Goal: Navigation & Orientation: Find specific page/section

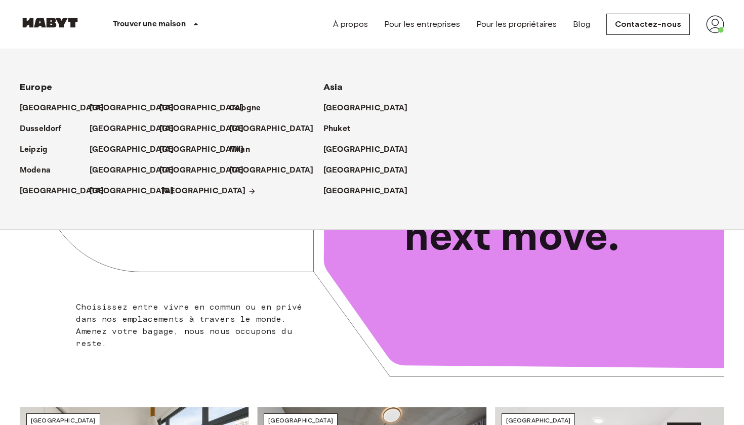
click at [176, 193] on p "[GEOGRAPHIC_DATA]" at bounding box center [203, 191] width 85 height 12
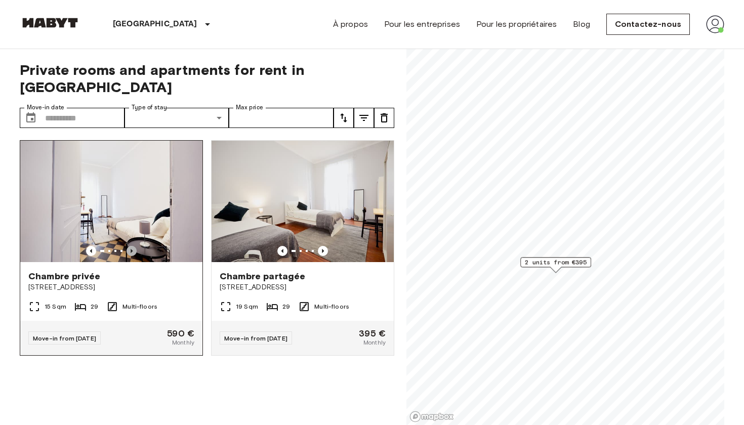
click at [132, 246] on icon "Previous image" at bounding box center [131, 251] width 10 height 10
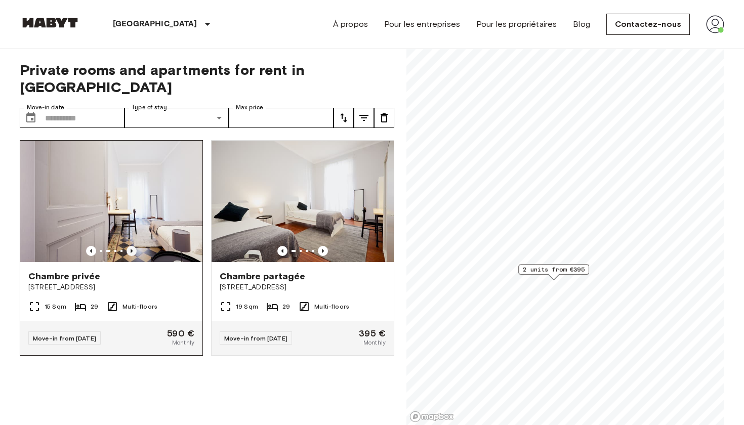
click at [132, 246] on icon "Previous image" at bounding box center [131, 251] width 10 height 10
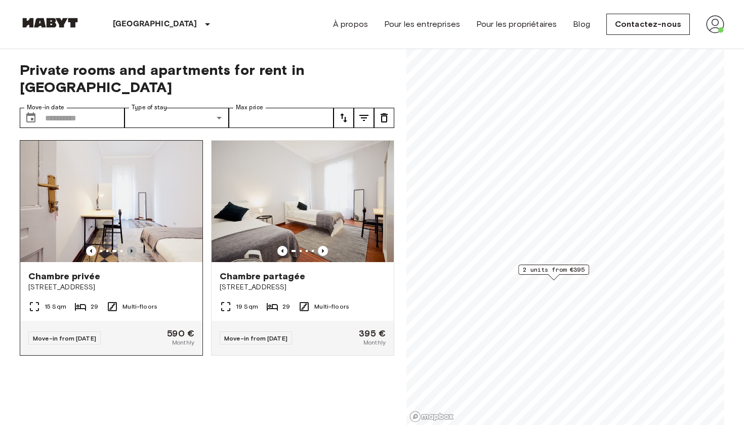
click at [132, 246] on icon "Previous image" at bounding box center [131, 251] width 10 height 10
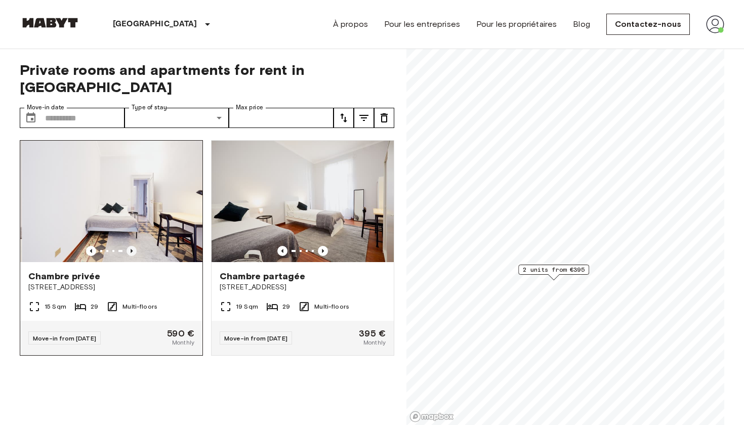
click at [132, 246] on icon "Previous image" at bounding box center [131, 251] width 10 height 10
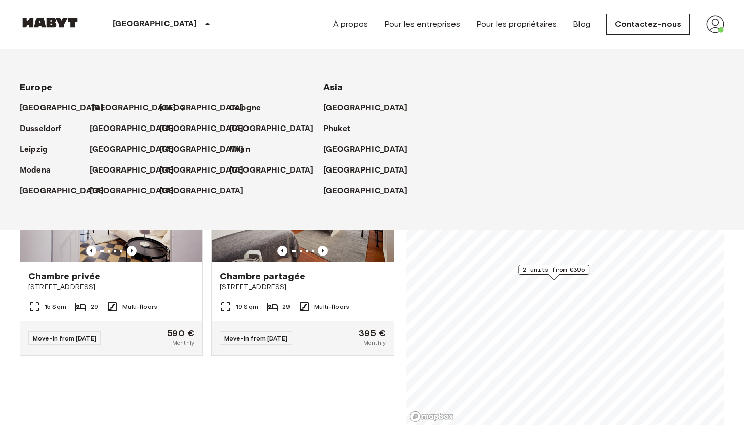
click at [100, 106] on p "[GEOGRAPHIC_DATA]" at bounding box center [134, 108] width 85 height 12
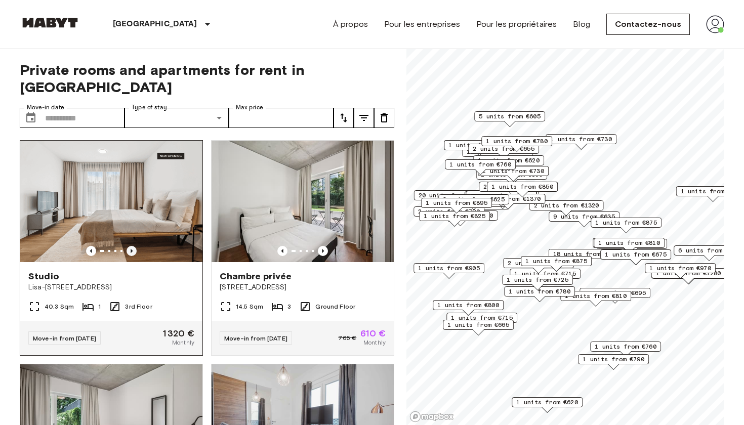
click at [132, 249] on icon "Previous image" at bounding box center [132, 251] width 2 height 4
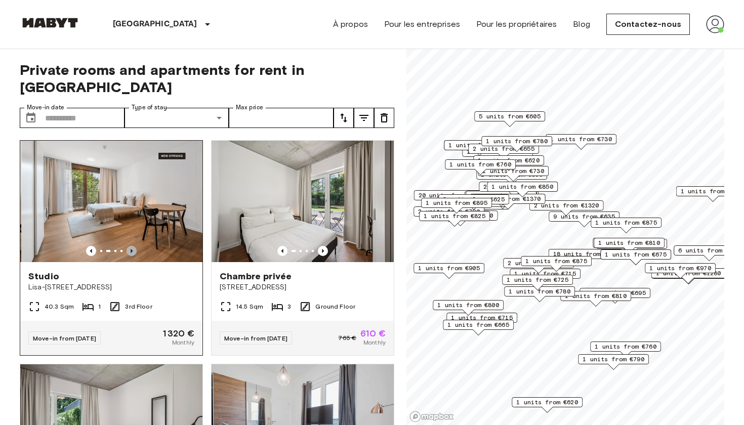
click at [132, 249] on icon "Previous image" at bounding box center [132, 251] width 2 height 4
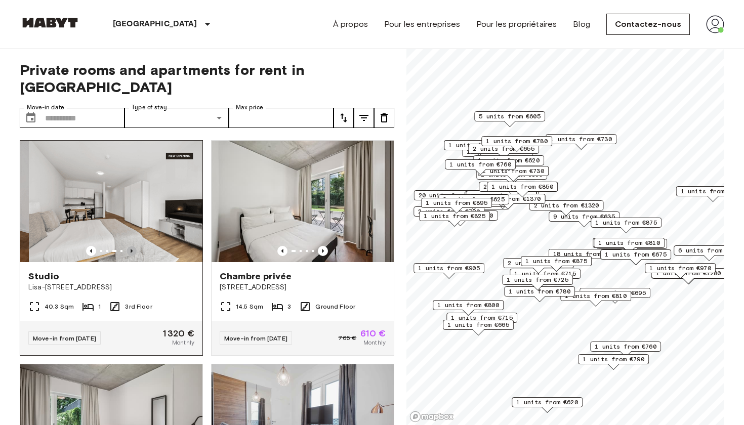
click at [132, 249] on icon "Previous image" at bounding box center [132, 251] width 2 height 4
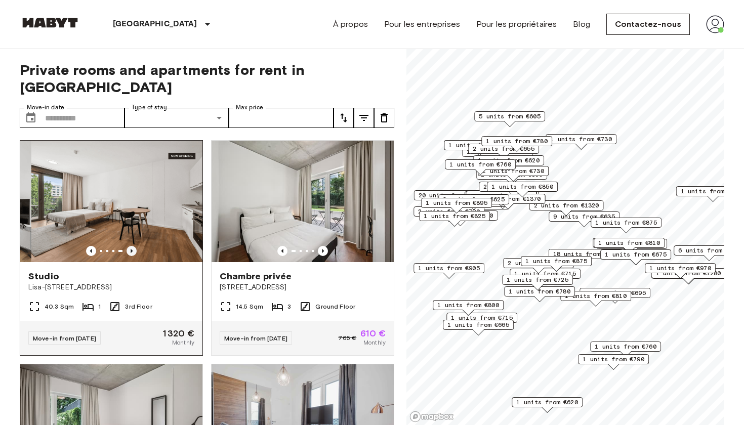
click at [132, 249] on icon "Previous image" at bounding box center [132, 251] width 2 height 4
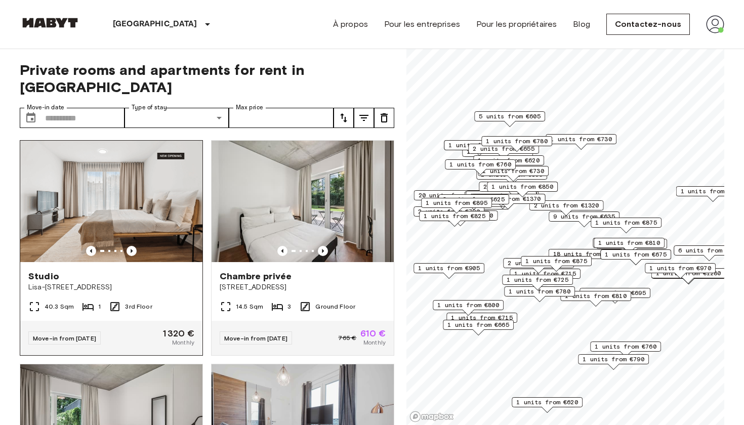
click at [191, 211] on img at bounding box center [111, 201] width 182 height 121
click at [344, 206] on img at bounding box center [303, 201] width 182 height 121
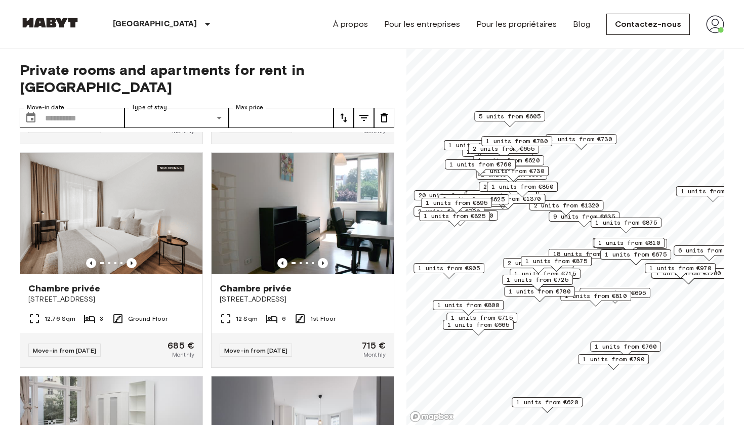
scroll to position [434, 0]
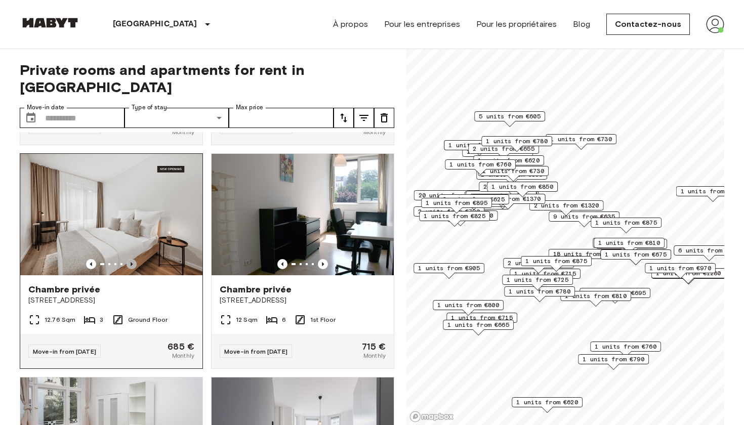
click at [133, 259] on icon "Previous image" at bounding box center [131, 264] width 10 height 10
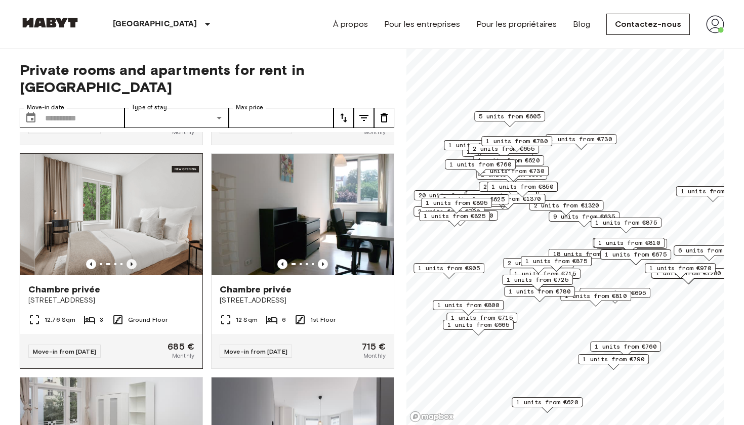
click at [133, 259] on icon "Previous image" at bounding box center [131, 264] width 10 height 10
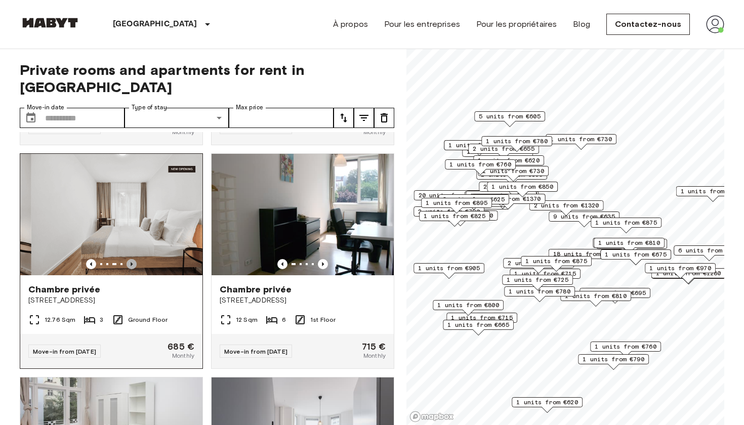
click at [133, 259] on icon "Previous image" at bounding box center [131, 264] width 10 height 10
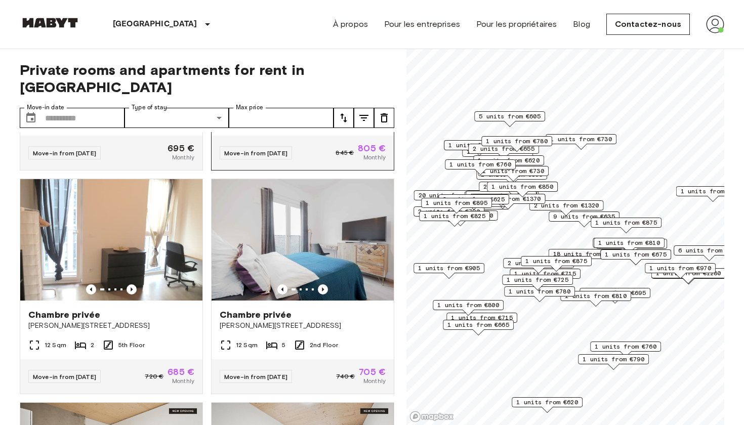
scroll to position [857, 0]
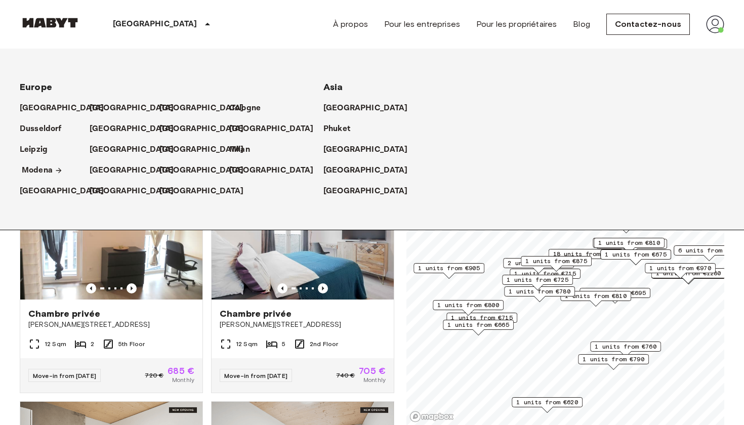
click at [40, 165] on p "Modena" at bounding box center [37, 170] width 31 height 12
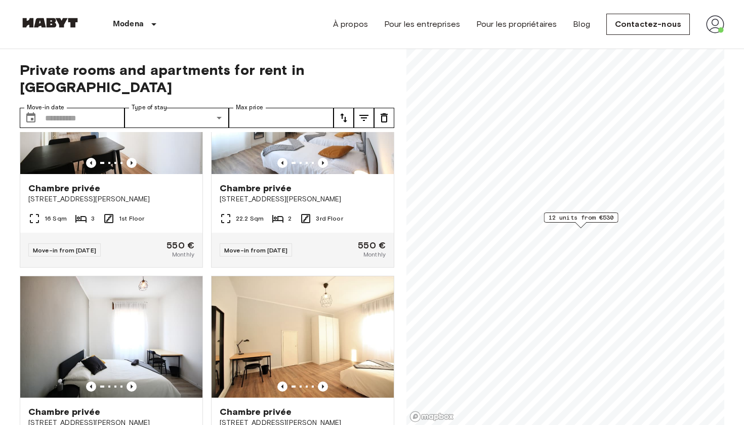
scroll to position [436, 0]
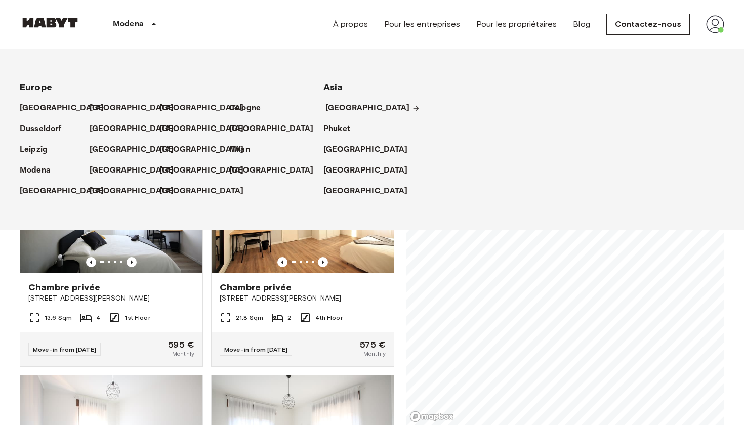
click at [344, 103] on p "[GEOGRAPHIC_DATA]" at bounding box center [367, 108] width 85 height 12
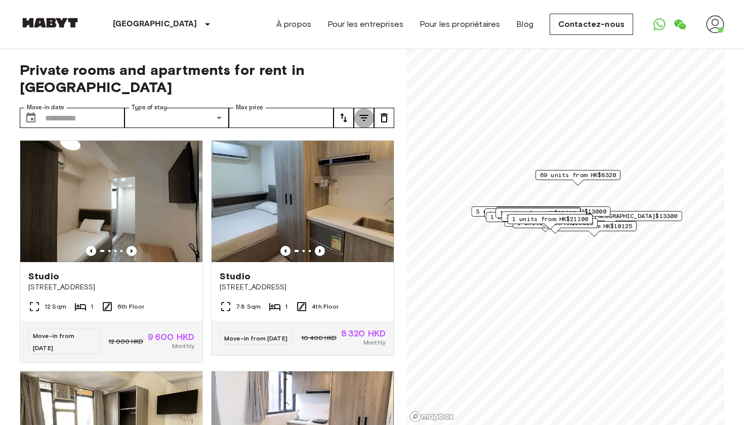
click at [366, 123] on icon "tune" at bounding box center [364, 118] width 12 height 12
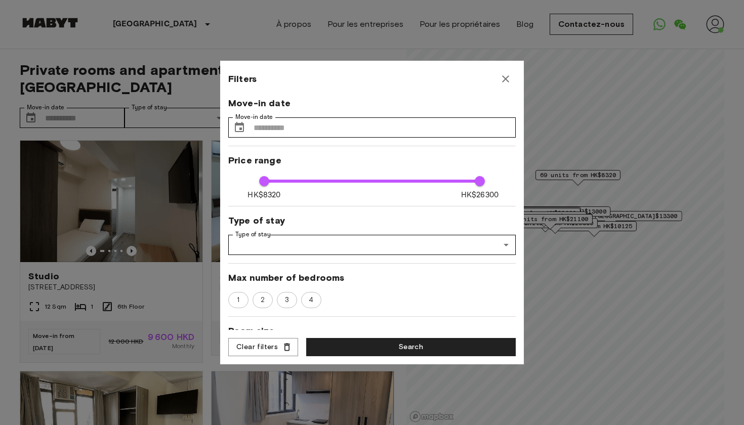
click at [505, 82] on icon "button" at bounding box center [505, 79] width 12 height 12
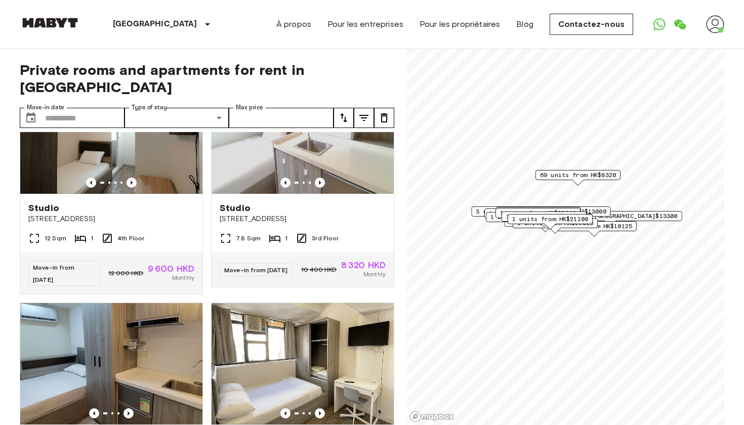
scroll to position [554, 0]
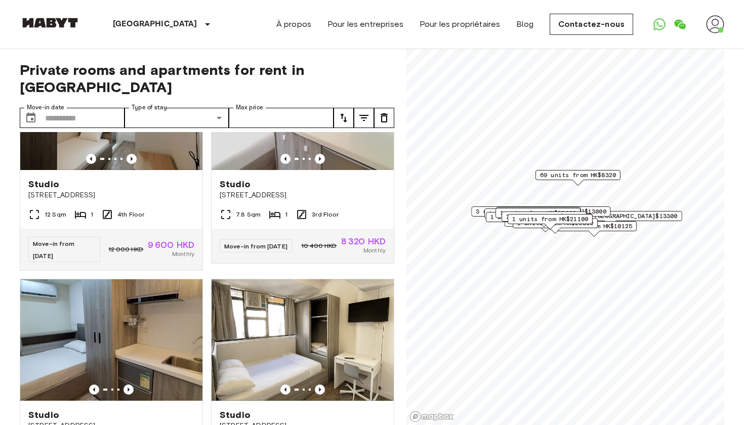
click at [307, 272] on div "Studio [STREET_ADDRESS] 11.4 Sqm 1 3rd Floor Move-in from [DATE] 12 000 HKD 9 6…" at bounding box center [298, 386] width 191 height 231
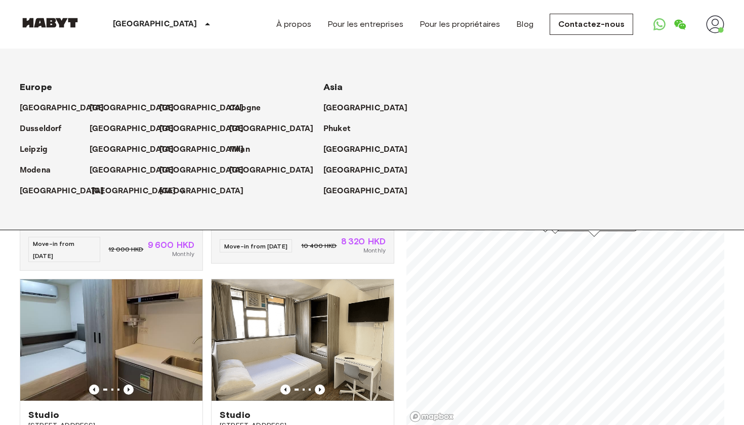
click at [111, 193] on p "[GEOGRAPHIC_DATA]" at bounding box center [134, 191] width 85 height 12
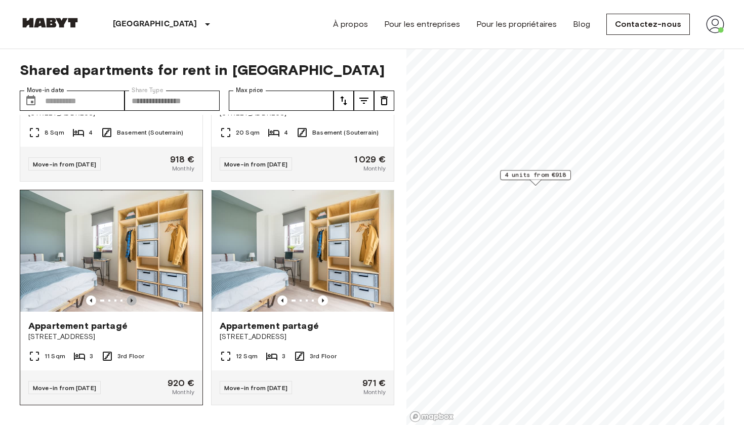
click at [130, 297] on icon "Previous image" at bounding box center [131, 300] width 10 height 10
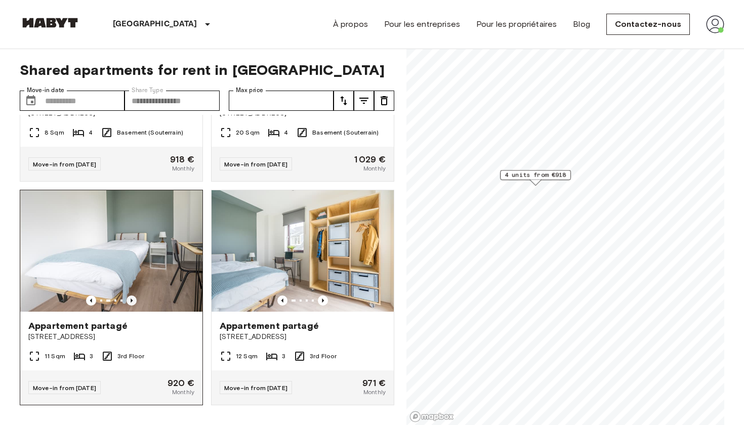
click at [130, 297] on icon "Previous image" at bounding box center [131, 300] width 10 height 10
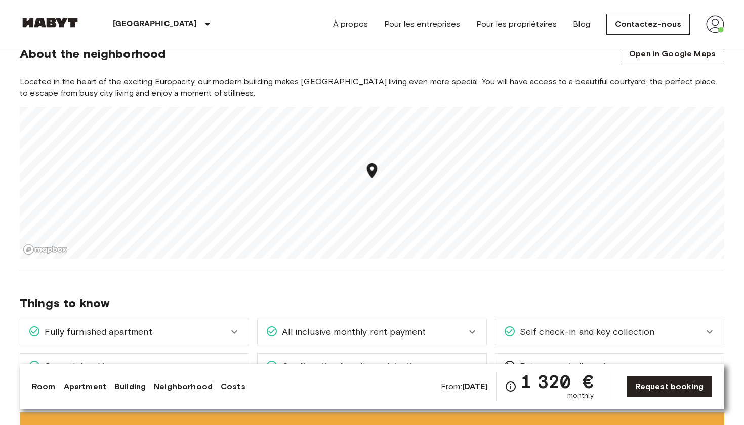
scroll to position [834, 0]
